Goal: Task Accomplishment & Management: Manage account settings

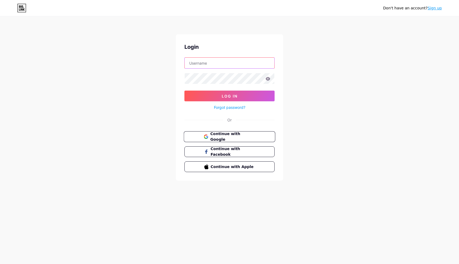
type input "[EMAIL_ADDRESS][DOMAIN_NAME]"
click at [263, 138] on button "Continue with Google" at bounding box center [229, 136] width 91 height 11
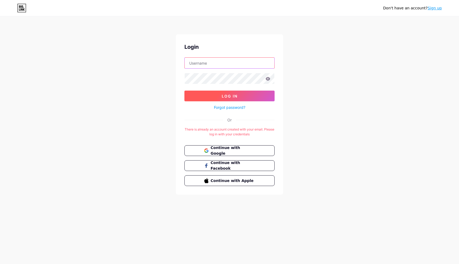
type input "[EMAIL_ADDRESS][DOMAIN_NAME]"
click at [262, 98] on button "Log In" at bounding box center [229, 96] width 90 height 11
